Goal: Navigation & Orientation: Find specific page/section

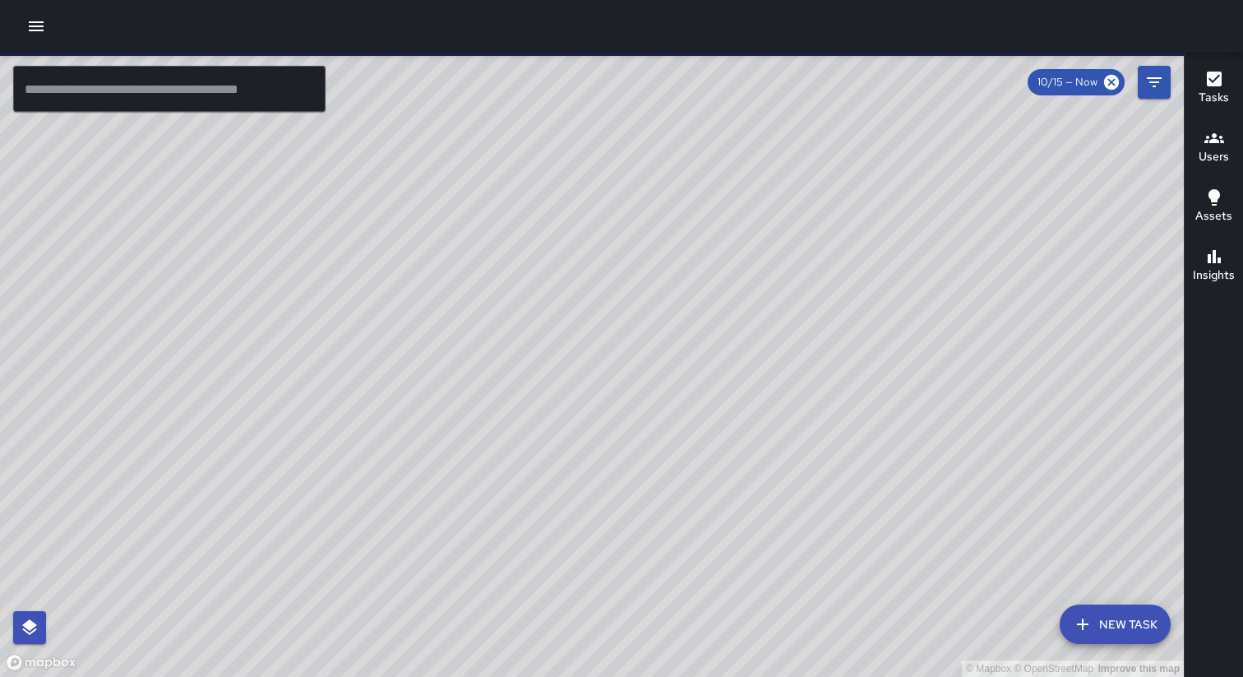
click at [30, 21] on icon "button" at bounding box center [36, 26] width 20 height 20
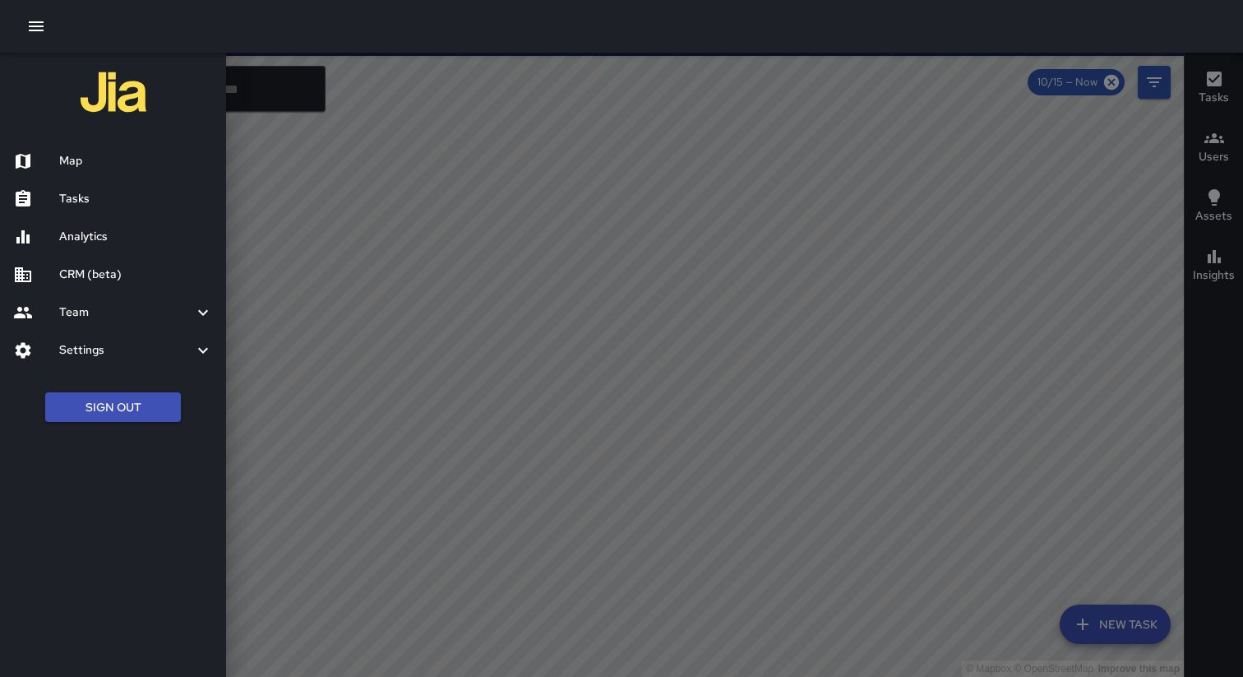
click at [148, 39] on div at bounding box center [621, 26] width 1243 height 53
click at [86, 272] on h6 "CRM (beta)" at bounding box center [136, 275] width 154 height 18
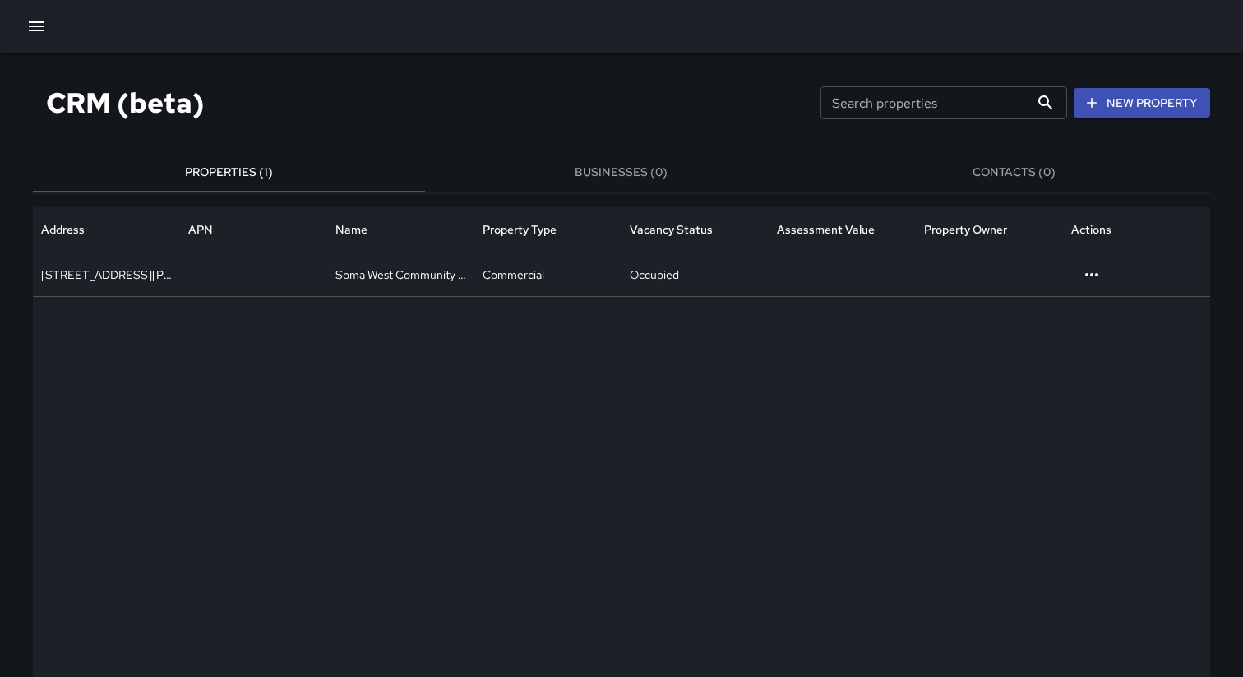
click at [503, 82] on div "CRM (beta) Search properties Search properties New Property" at bounding box center [621, 102] width 1177 height 61
click at [28, 29] on icon "button" at bounding box center [36, 26] width 20 height 20
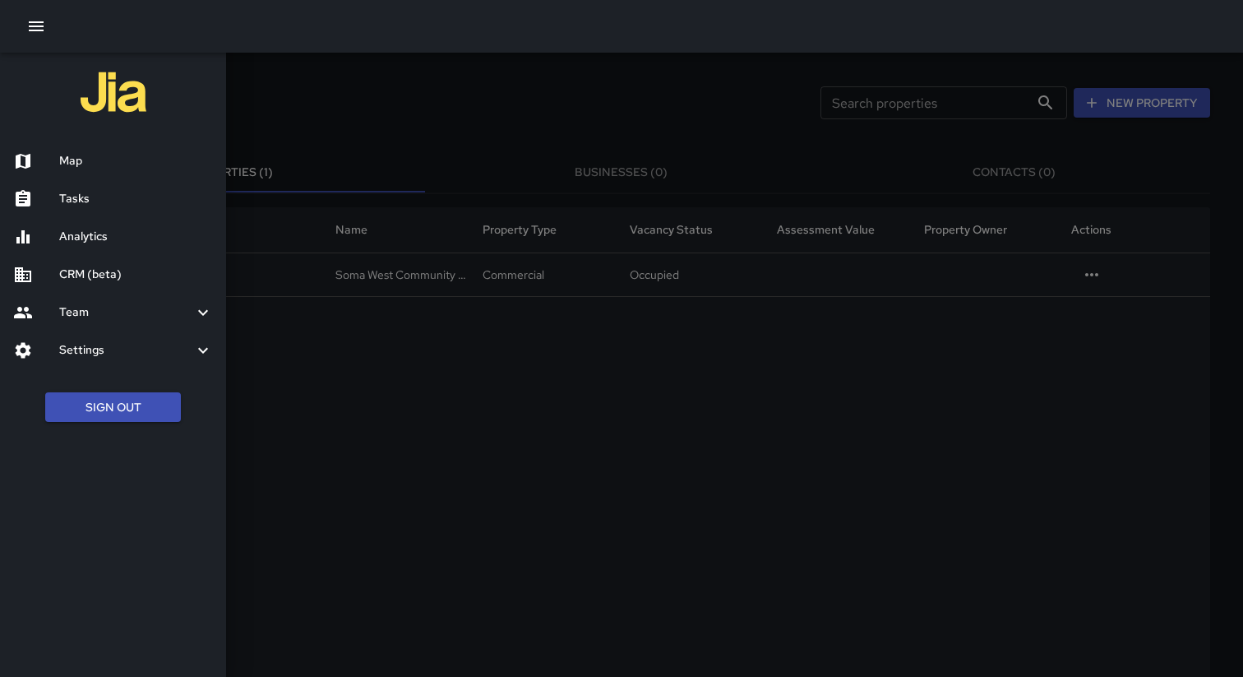
click at [104, 164] on h6 "Map" at bounding box center [136, 161] width 154 height 18
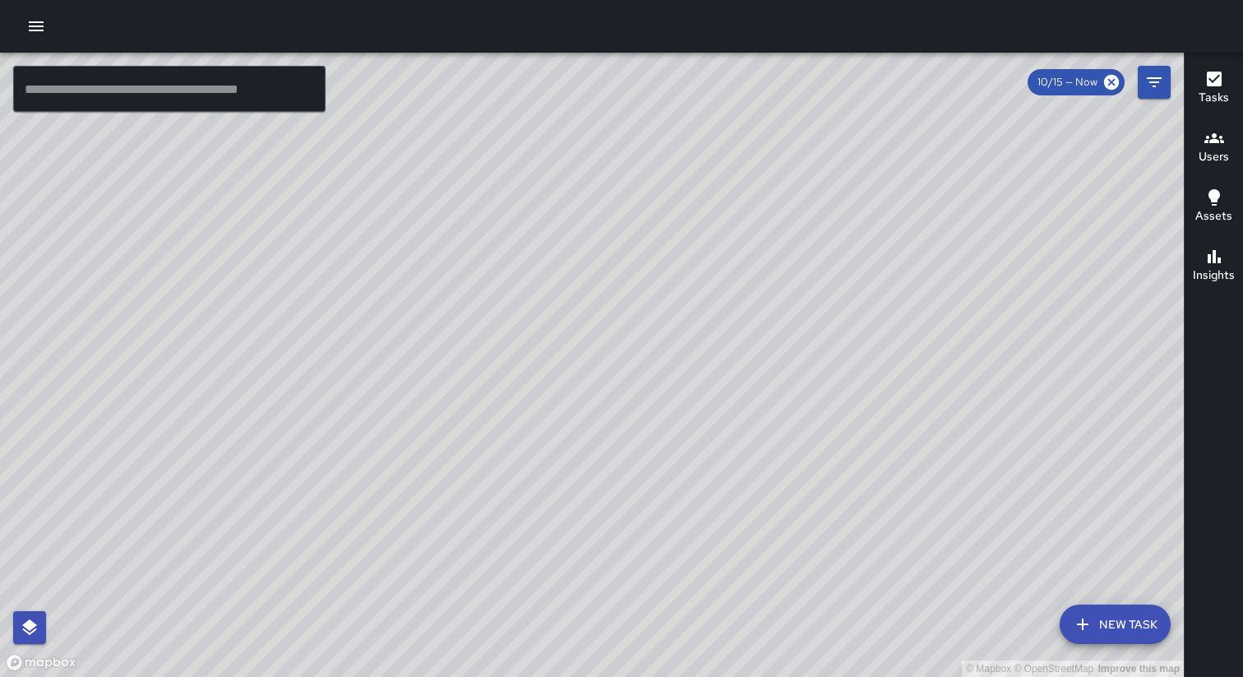
click at [31, 13] on button "button" at bounding box center [36, 26] width 33 height 33
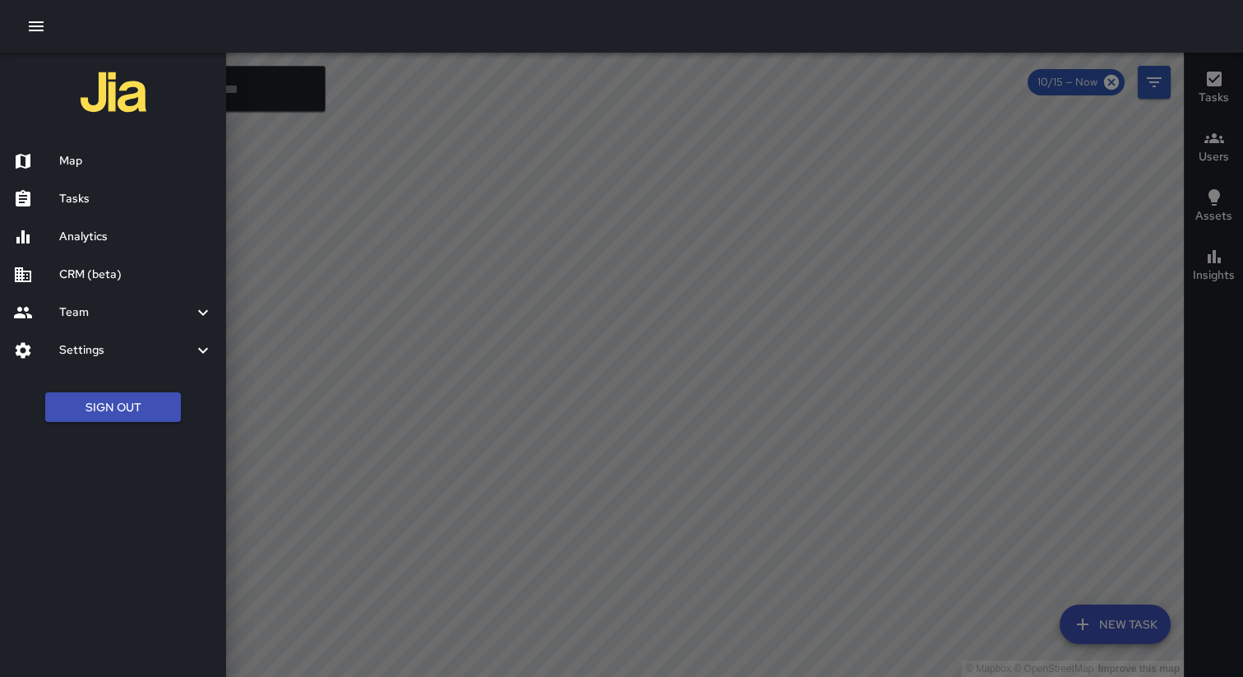
click at [114, 279] on h6 "CRM (beta)" at bounding box center [136, 275] width 154 height 18
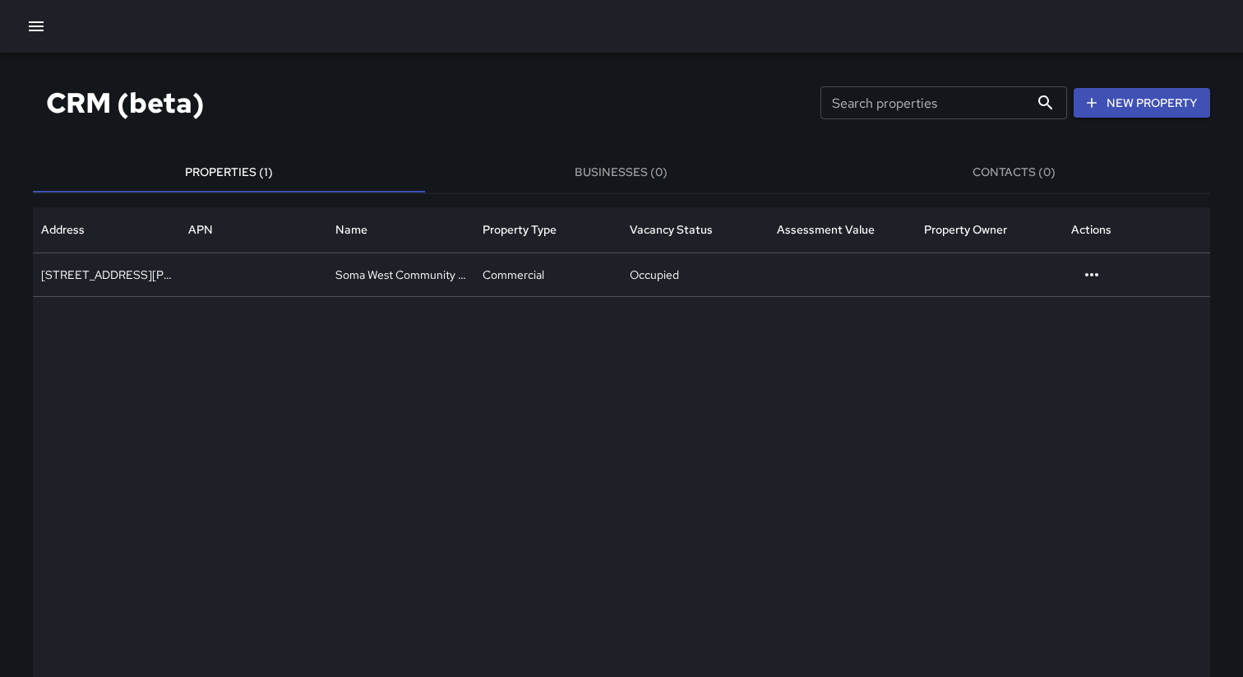
click at [602, 177] on button "Businesses (0)" at bounding box center [621, 172] width 392 height 39
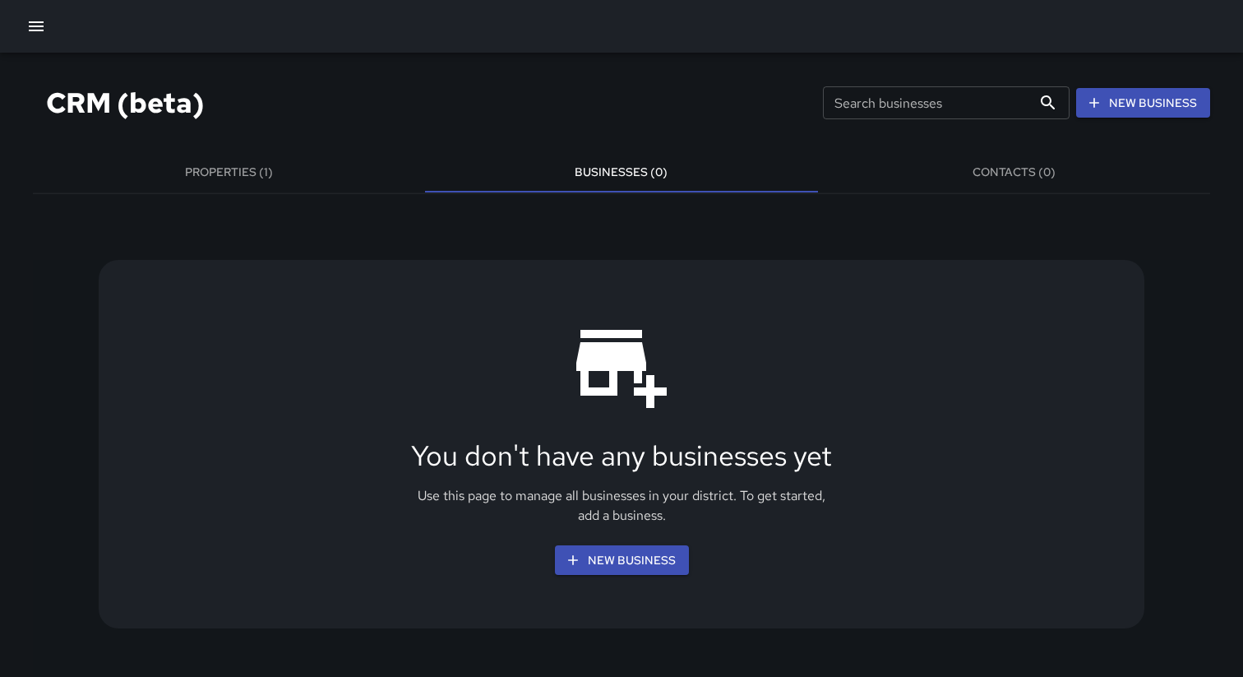
click at [978, 164] on button "Contacts (0)" at bounding box center [1014, 172] width 392 height 39
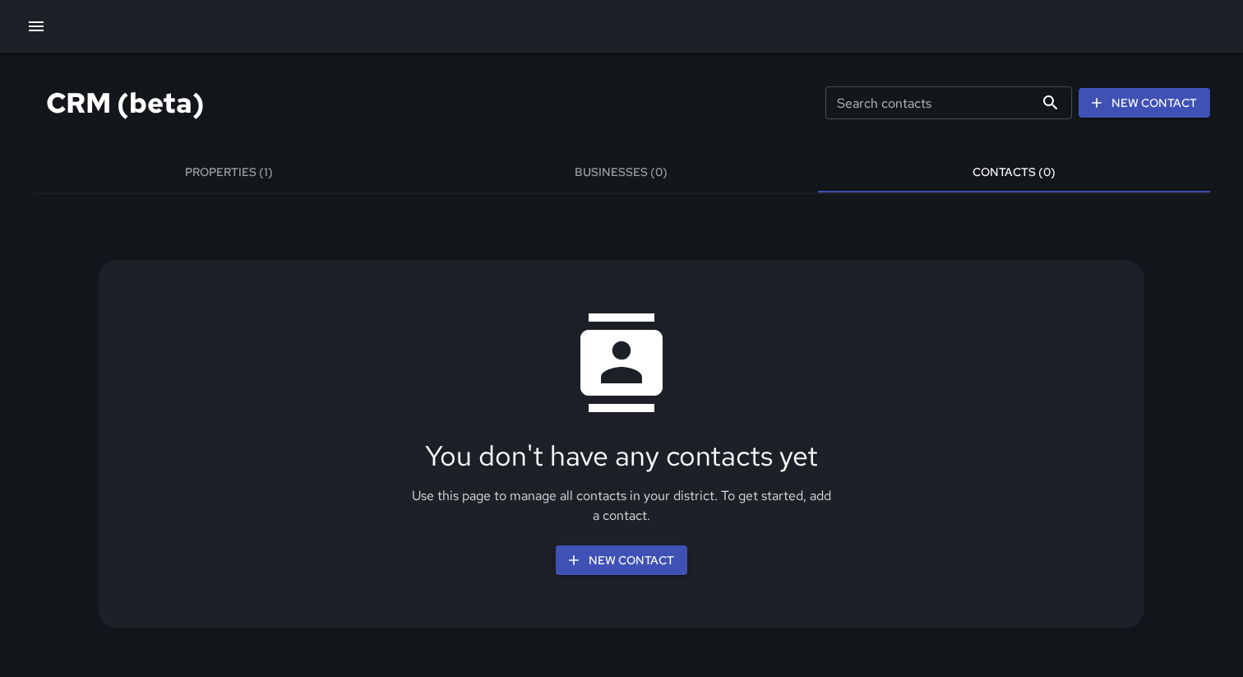
click at [597, 159] on button "Businesses (0)" at bounding box center [621, 172] width 392 height 39
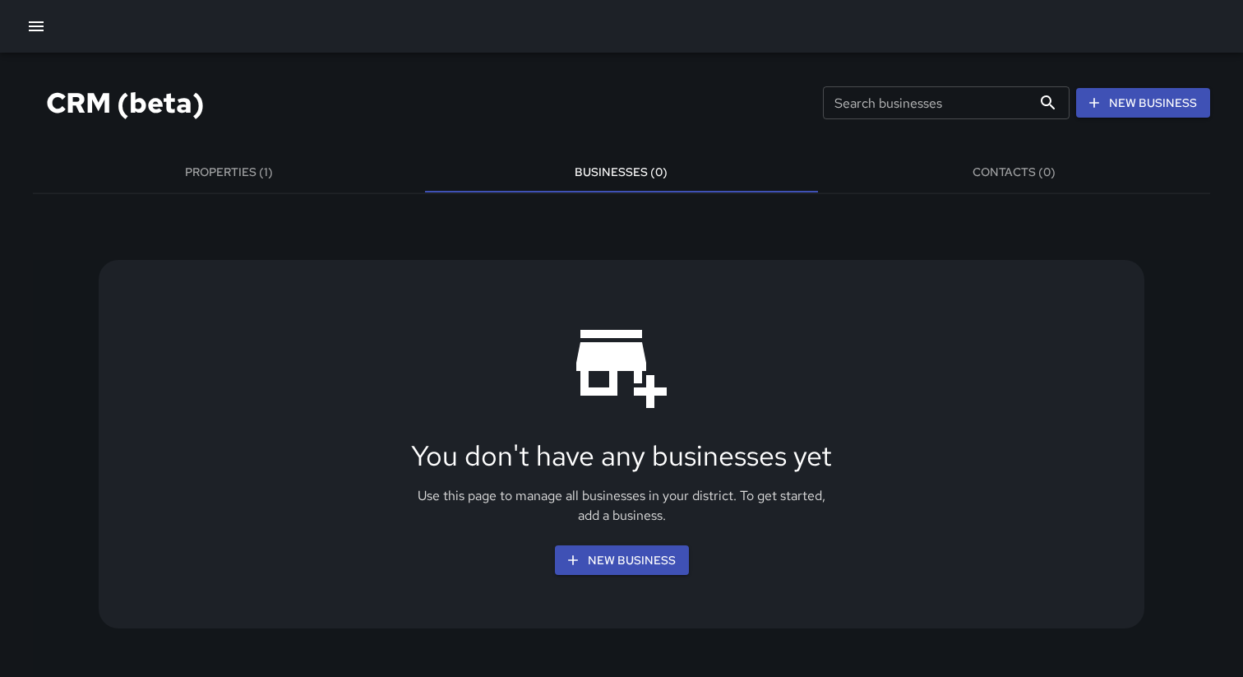
click at [301, 170] on button "Properties (1)" at bounding box center [229, 172] width 392 height 39
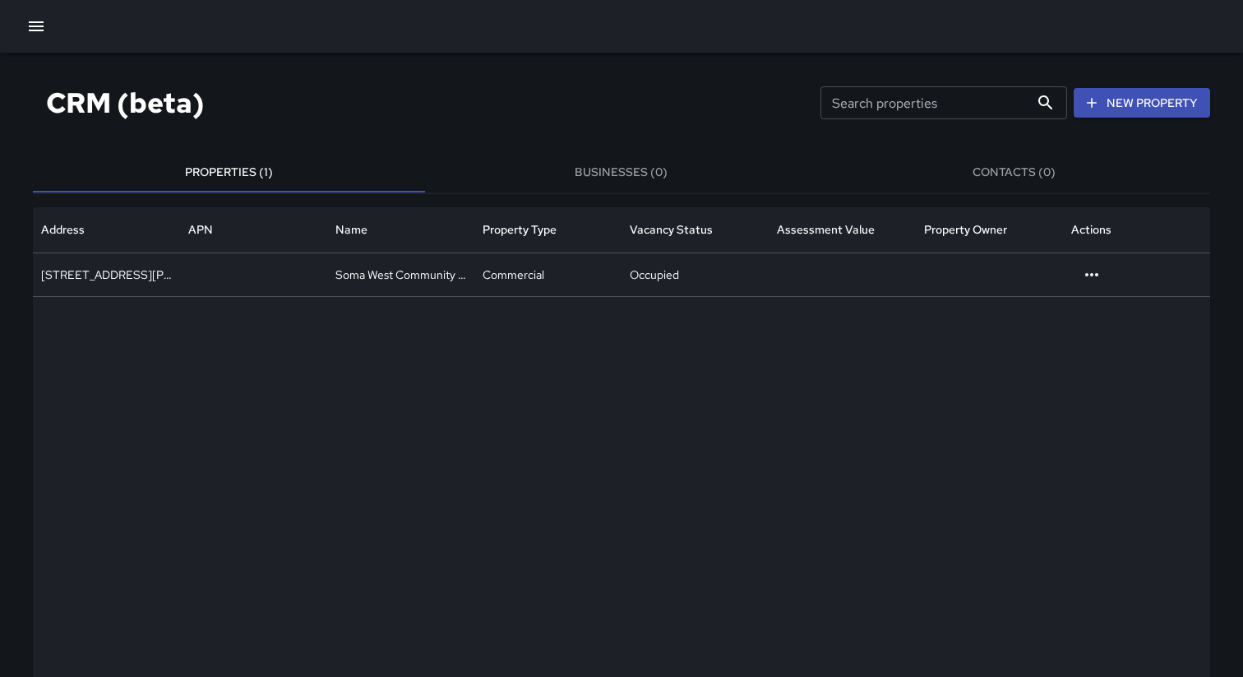
click at [428, 103] on div "CRM (beta) Search properties Search properties New Property" at bounding box center [621, 102] width 1177 height 61
click at [33, 29] on icon "button" at bounding box center [36, 26] width 20 height 20
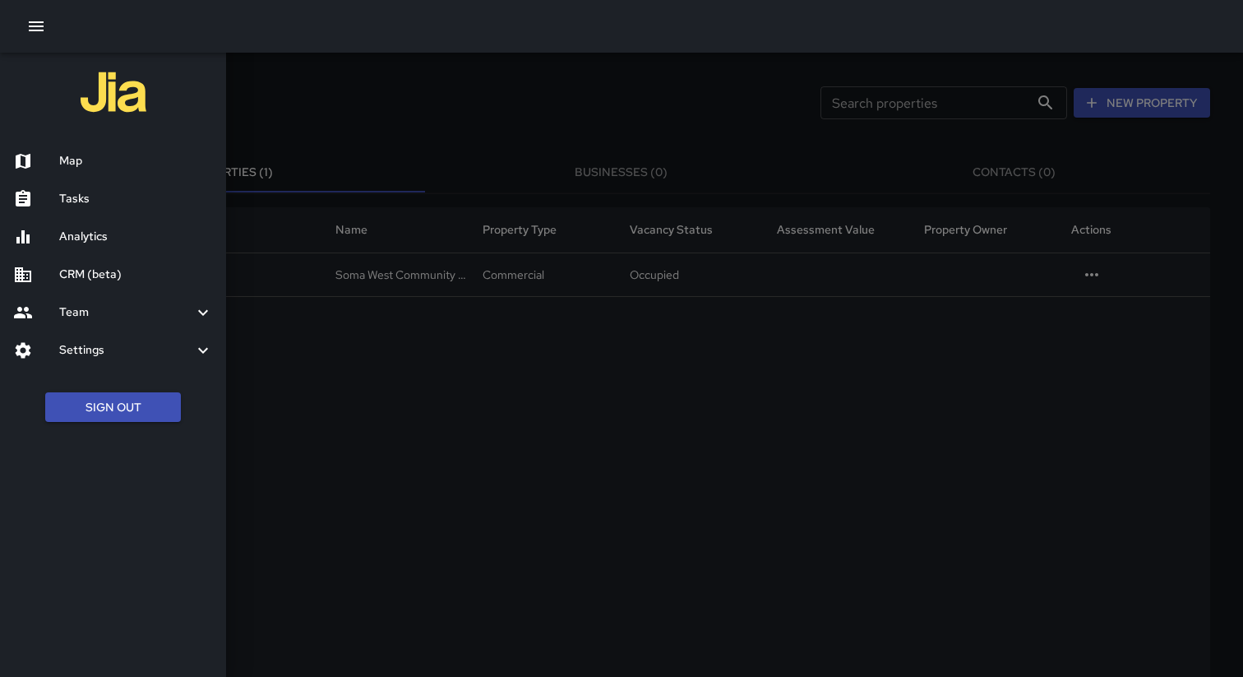
click at [78, 164] on h6 "Map" at bounding box center [136, 161] width 154 height 18
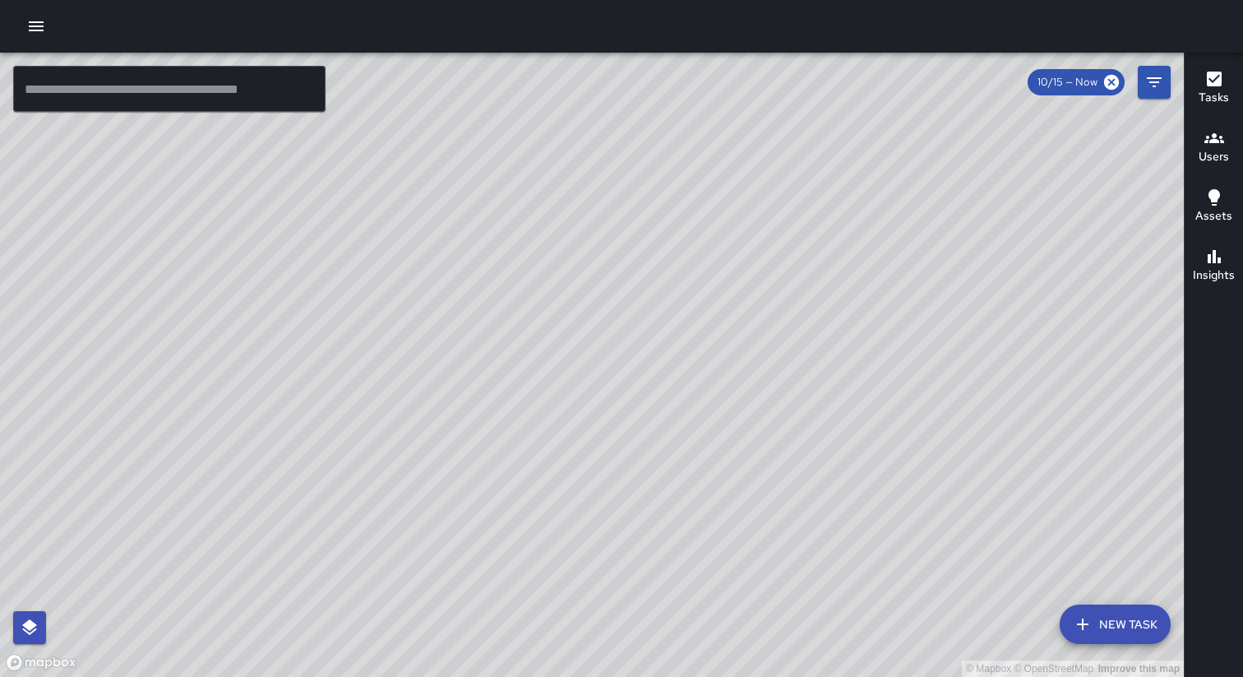
click at [931, 21] on div at bounding box center [621, 26] width 1243 height 53
click at [840, 14] on div at bounding box center [621, 26] width 1243 height 53
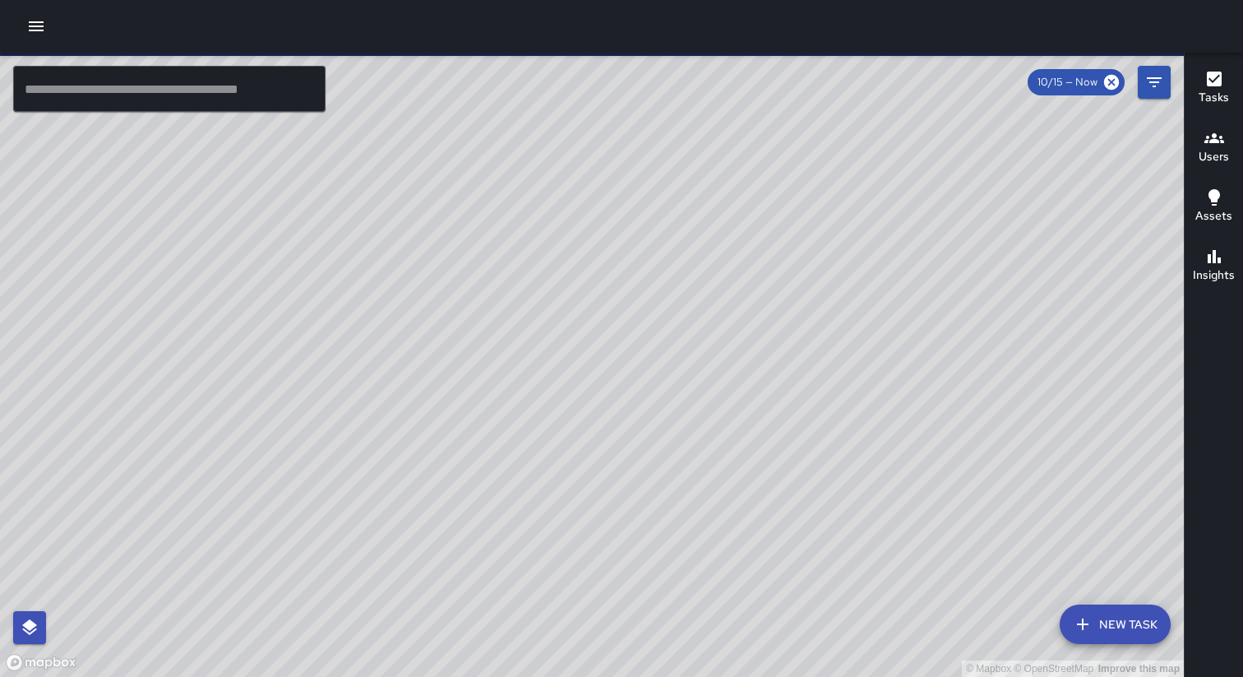
click at [36, 26] on icon "button" at bounding box center [36, 26] width 15 height 10
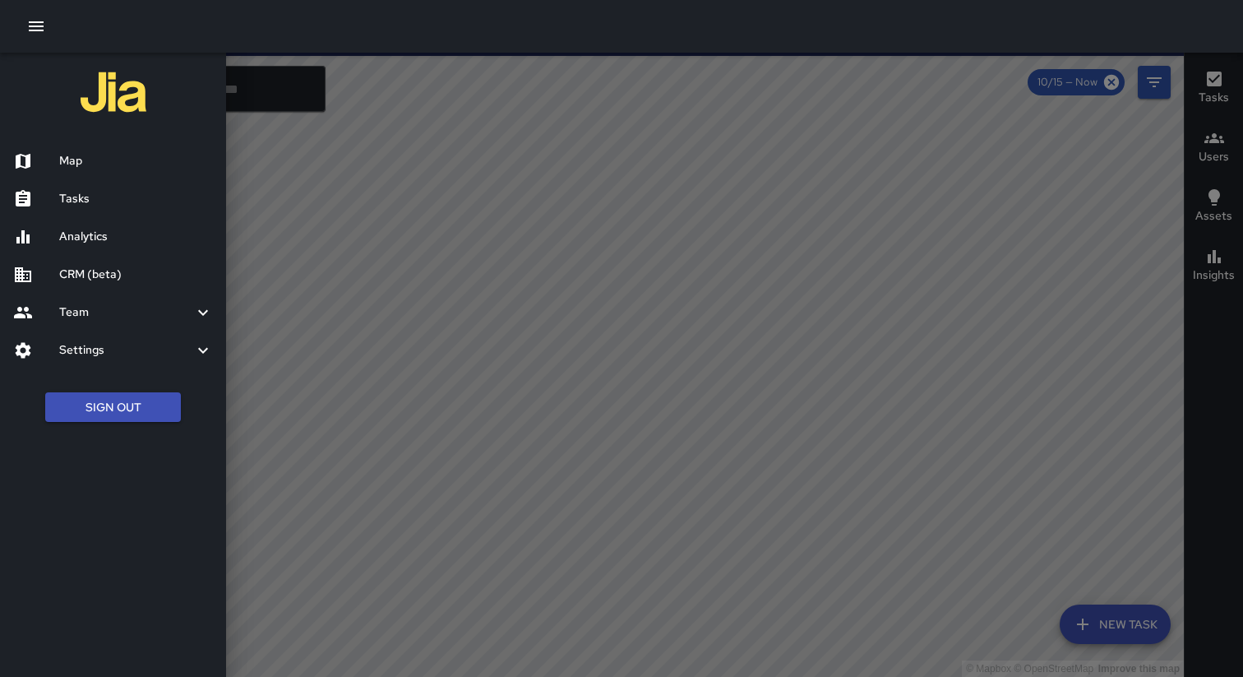
click at [139, 342] on h6 "Settings" at bounding box center [126, 350] width 134 height 18
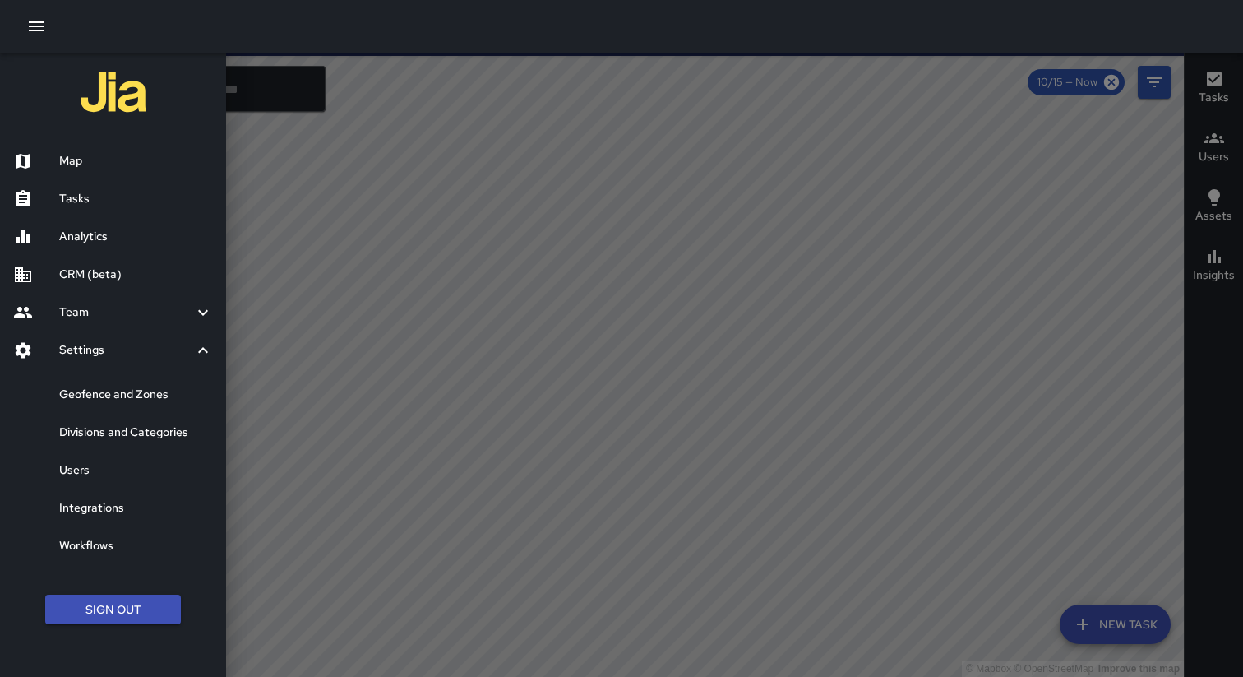
click at [126, 391] on h6 "Geofence and Zones" at bounding box center [136, 395] width 154 height 18
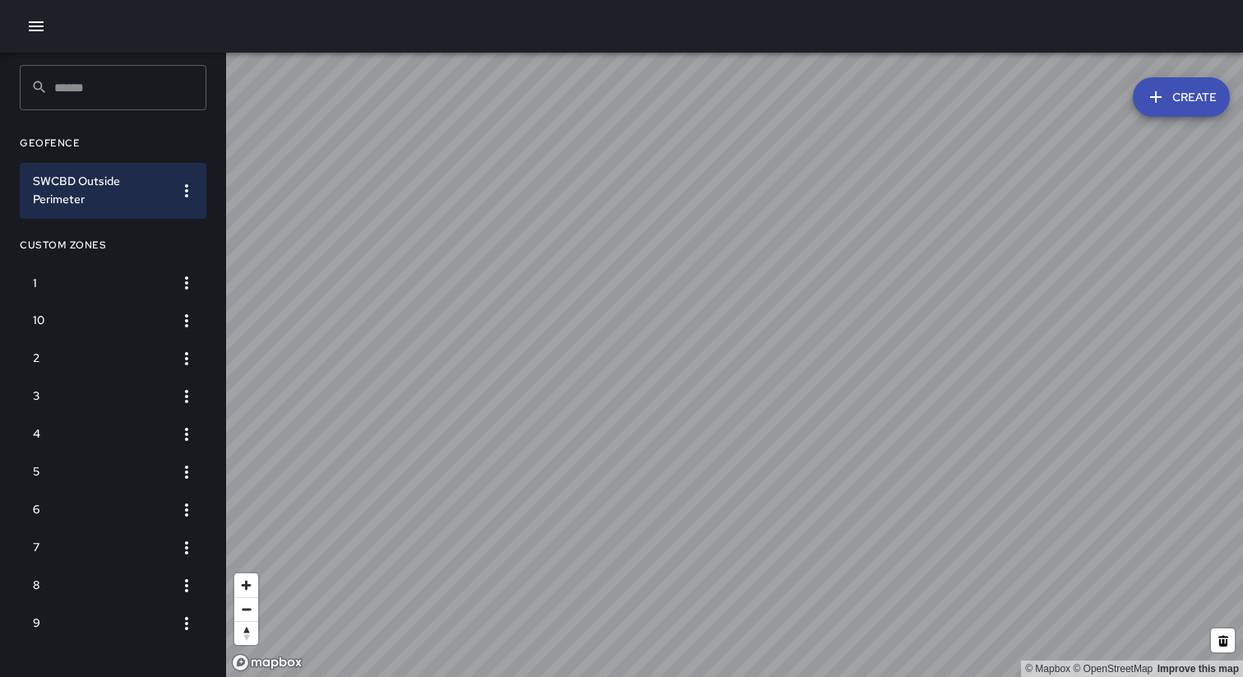
click at [37, 23] on icon "button" at bounding box center [36, 26] width 20 height 20
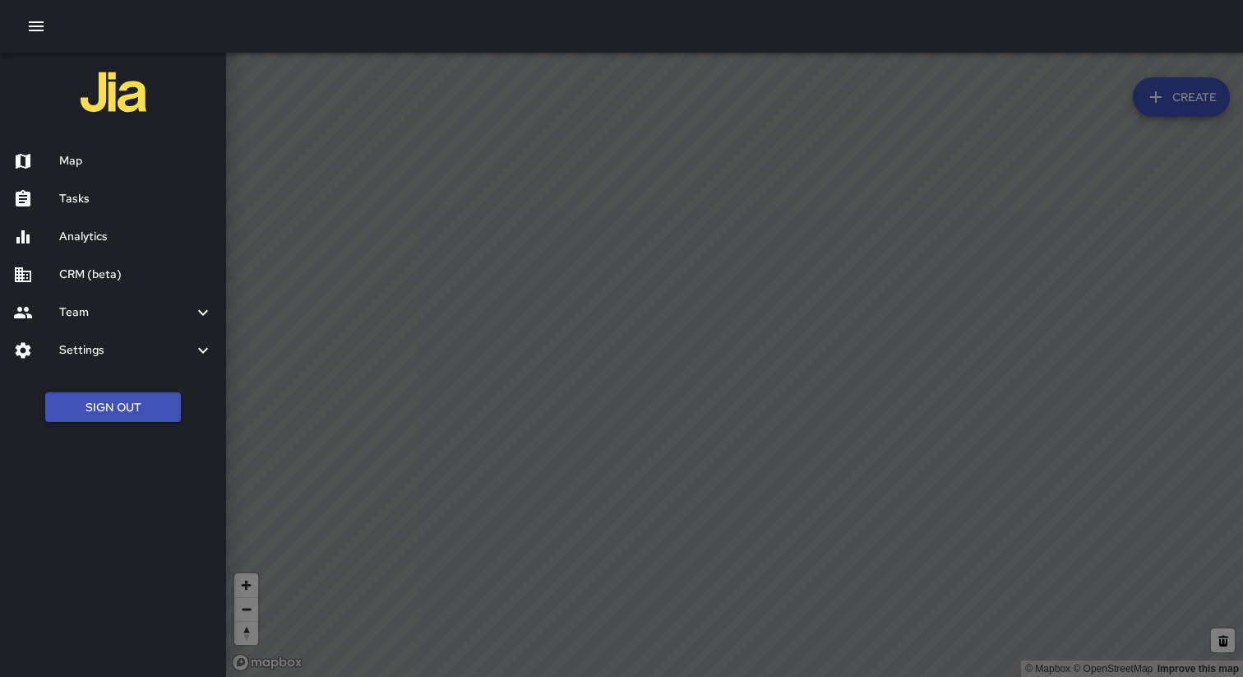
click at [118, 273] on h6 "CRM (beta)" at bounding box center [136, 275] width 154 height 18
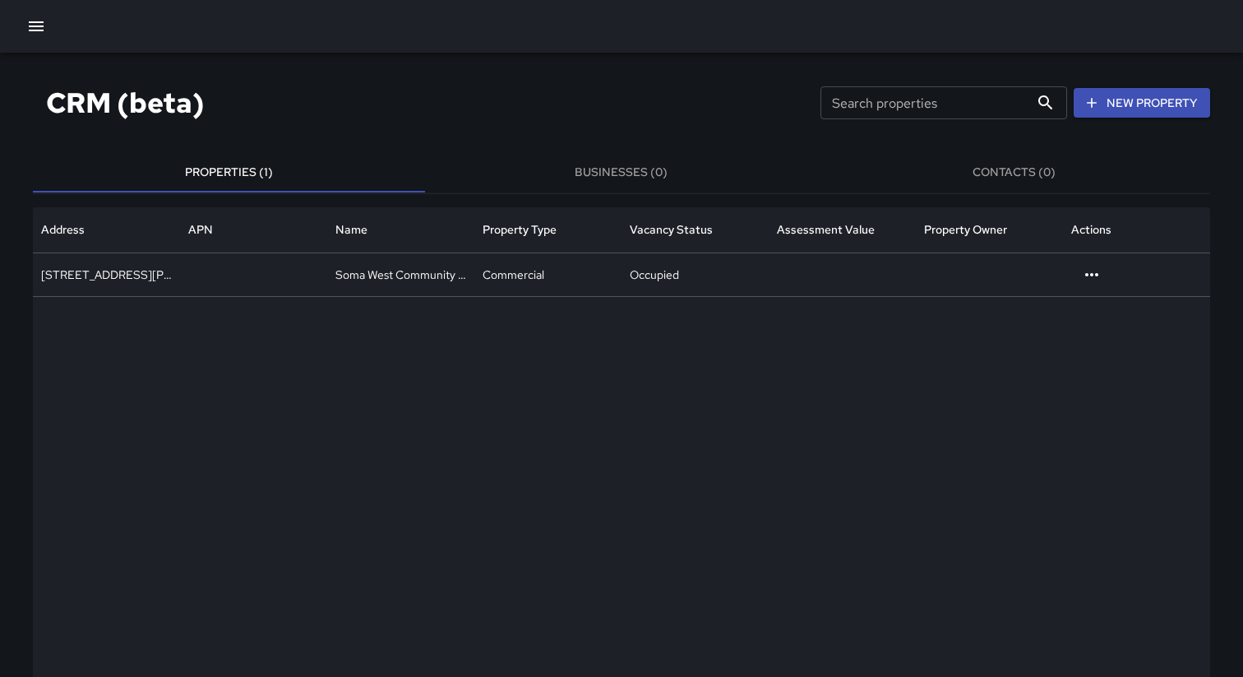
click at [35, 25] on icon "button" at bounding box center [36, 26] width 20 height 20
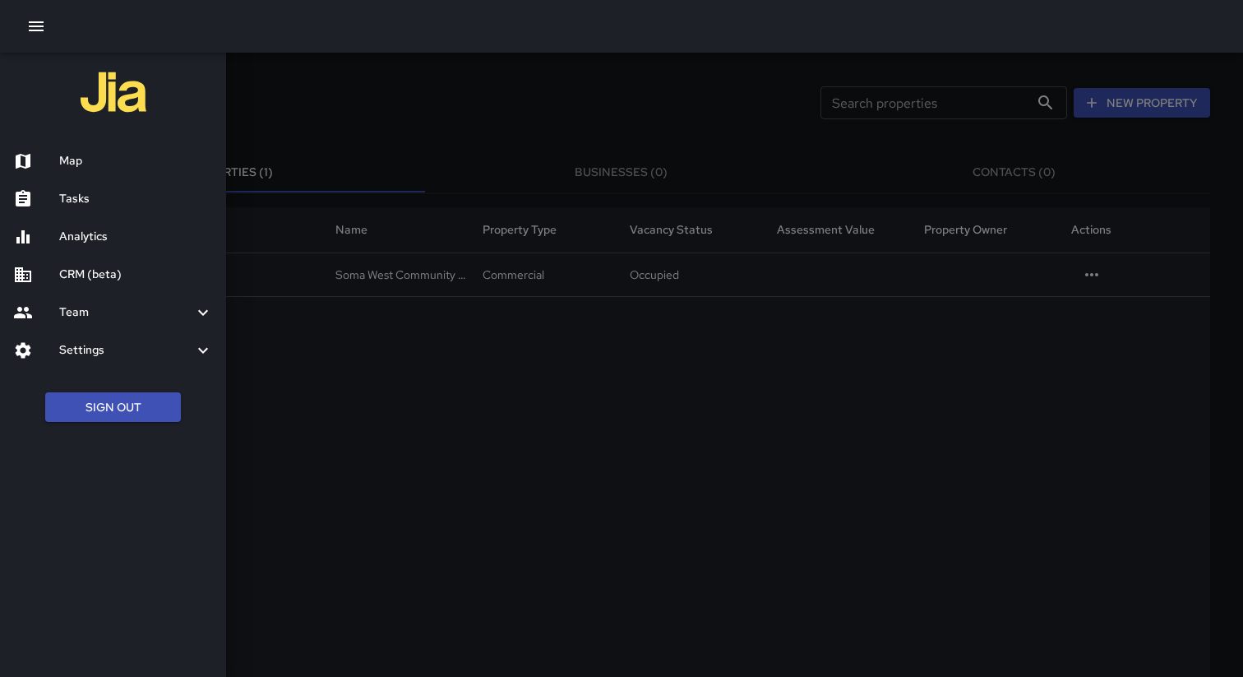
click at [89, 163] on h6 "Map" at bounding box center [136, 161] width 154 height 18
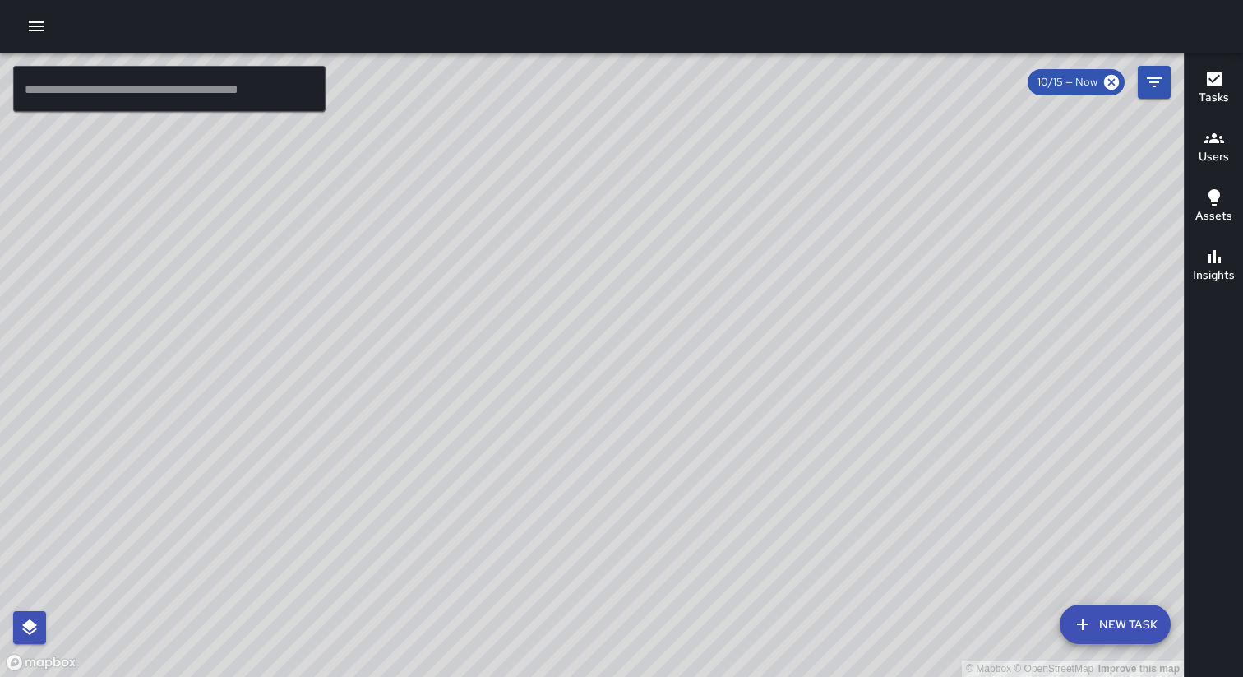
click at [853, 23] on div at bounding box center [621, 26] width 1243 height 53
